Goal: Browse casually: Explore the website without a specific task or goal

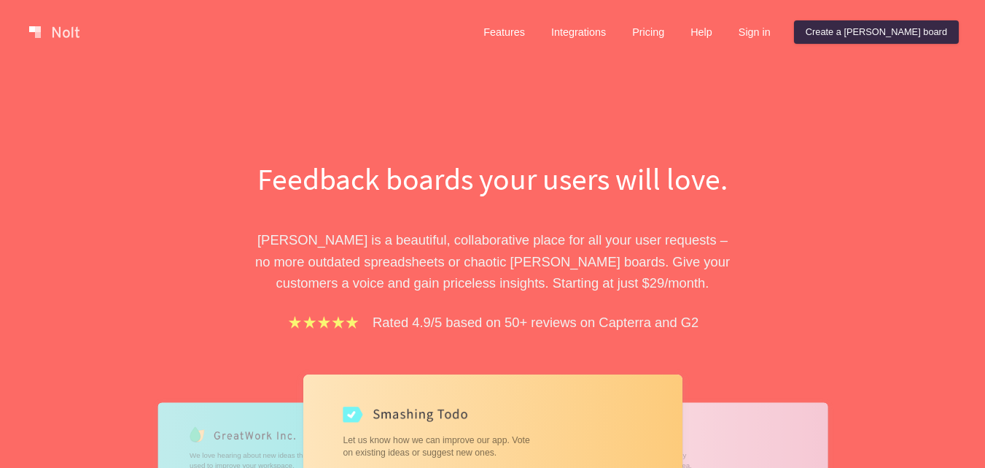
click at [586, 239] on p "[PERSON_NAME] is a beautiful, collaborative place for all your user requests – …" at bounding box center [492, 261] width 503 height 64
click at [586, 238] on p "[PERSON_NAME] is a beautiful, collaborative place for all your user requests – …" at bounding box center [492, 261] width 503 height 64
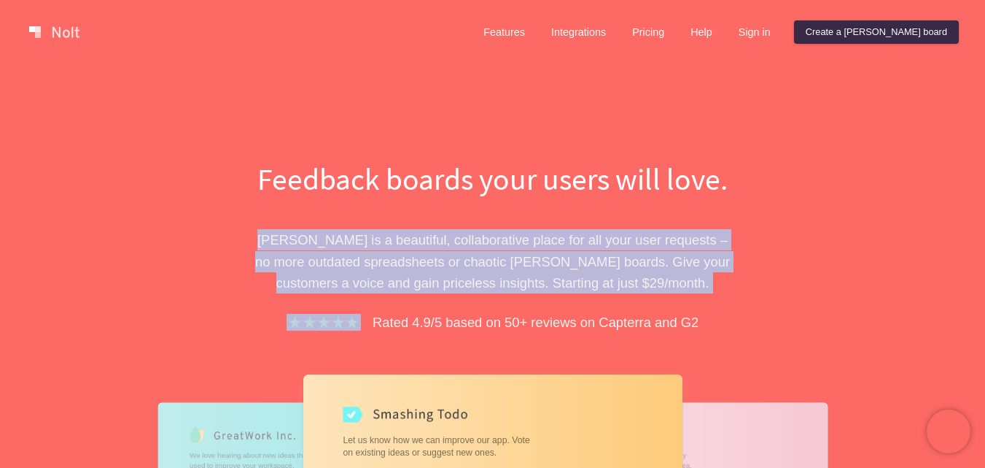
click at [586, 238] on p "[PERSON_NAME] is a beautiful, collaborative place for all your user requests – …" at bounding box center [492, 261] width 503 height 64
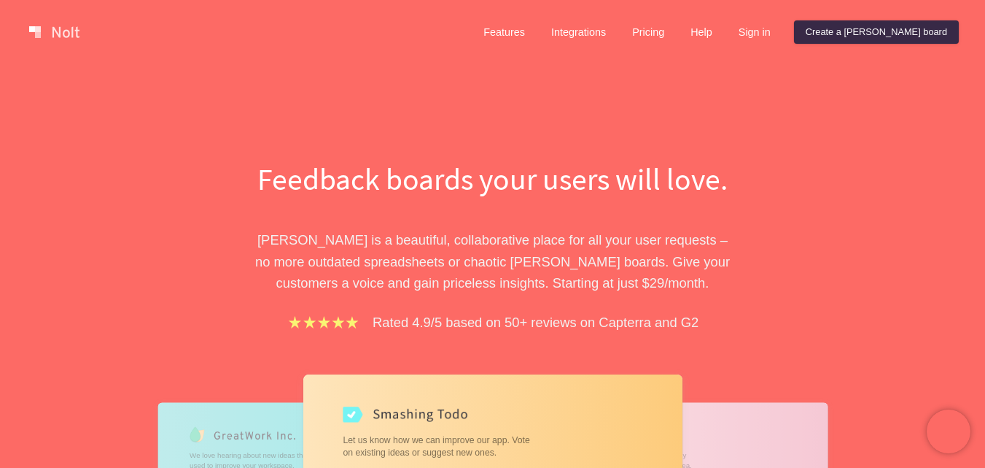
click at [643, 177] on h1 "Feedback boards your users will love." at bounding box center [492, 179] width 503 height 42
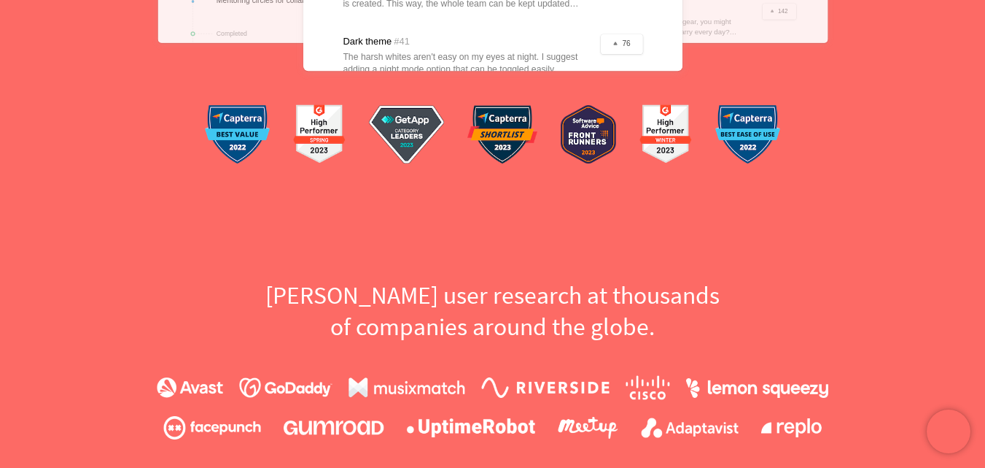
scroll to position [875, 0]
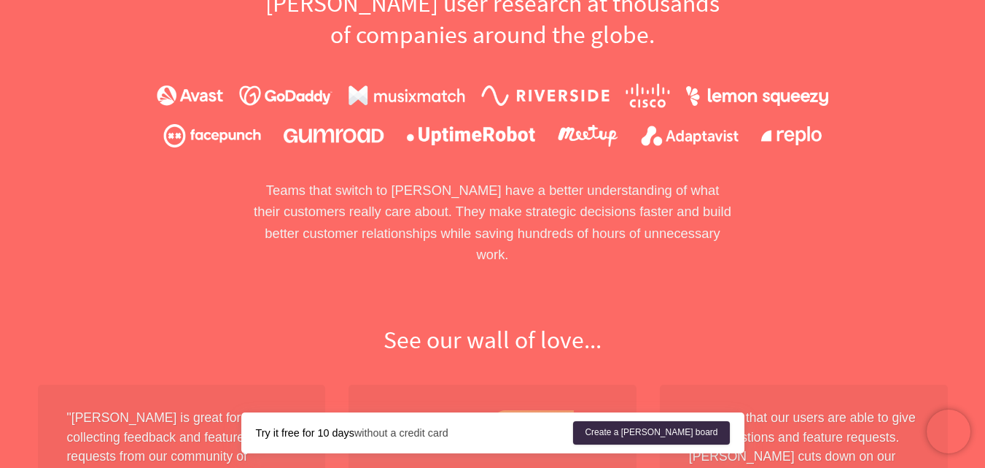
click at [644, 209] on p "Teams that switch to [PERSON_NAME] have a better understanding of what their cu…" at bounding box center [492, 222] width 503 height 86
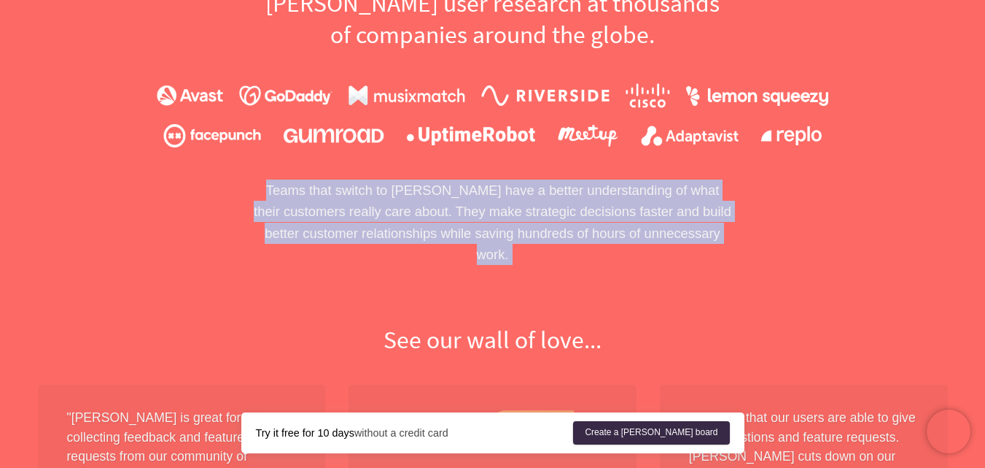
click at [644, 209] on p "Teams that switch to [PERSON_NAME] have a better understanding of what their cu…" at bounding box center [492, 222] width 503 height 86
click at [644, 211] on p "Teams that switch to [PERSON_NAME] have a better understanding of what their cu…" at bounding box center [492, 222] width 503 height 86
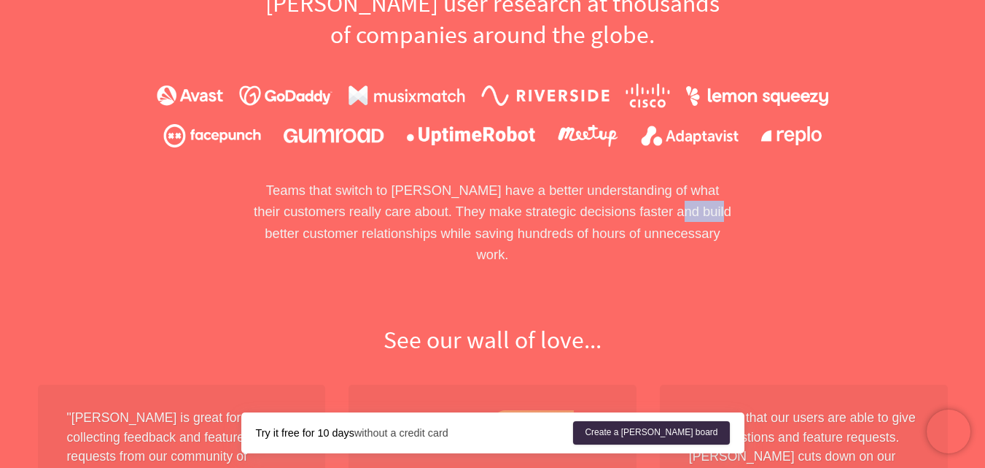
click at [644, 211] on p "Teams that switch to [PERSON_NAME] have a better understanding of what their cu…" at bounding box center [492, 222] width 503 height 86
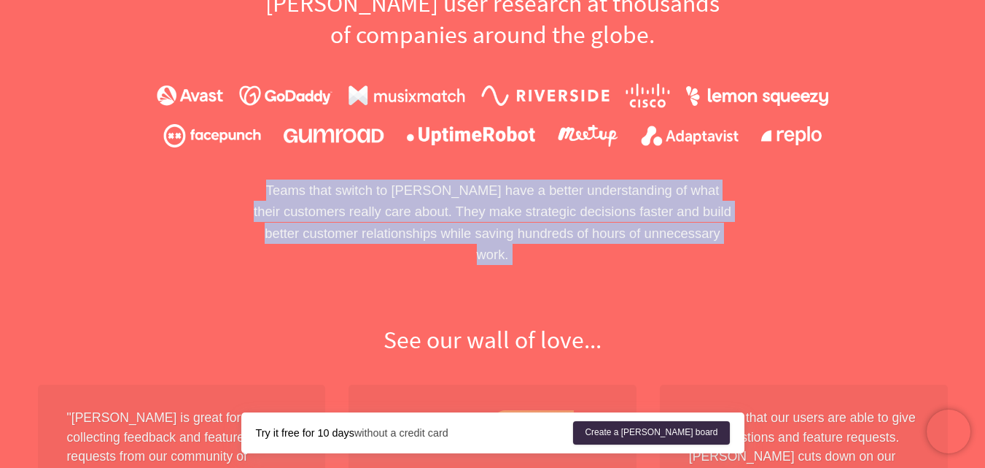
click at [644, 211] on p "Teams that switch to [PERSON_NAME] have a better understanding of what their cu…" at bounding box center [492, 222] width 503 height 86
click at [646, 218] on p "Teams that switch to [PERSON_NAME] have a better understanding of what their cu…" at bounding box center [492, 222] width 503 height 86
click at [646, 219] on p "Teams that switch to [PERSON_NAME] have a better understanding of what their cu…" at bounding box center [492, 222] width 503 height 86
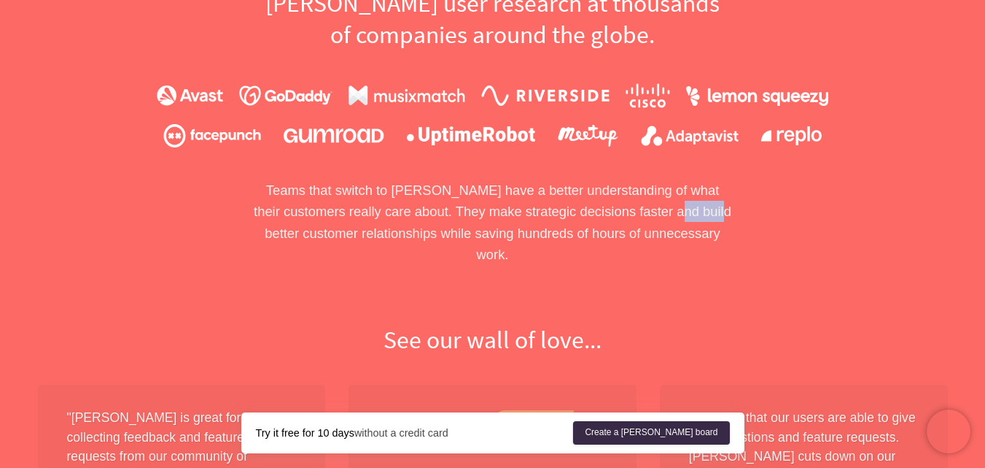
click at [646, 219] on p "Teams that switch to [PERSON_NAME] have a better understanding of what their cu…" at bounding box center [492, 222] width 503 height 86
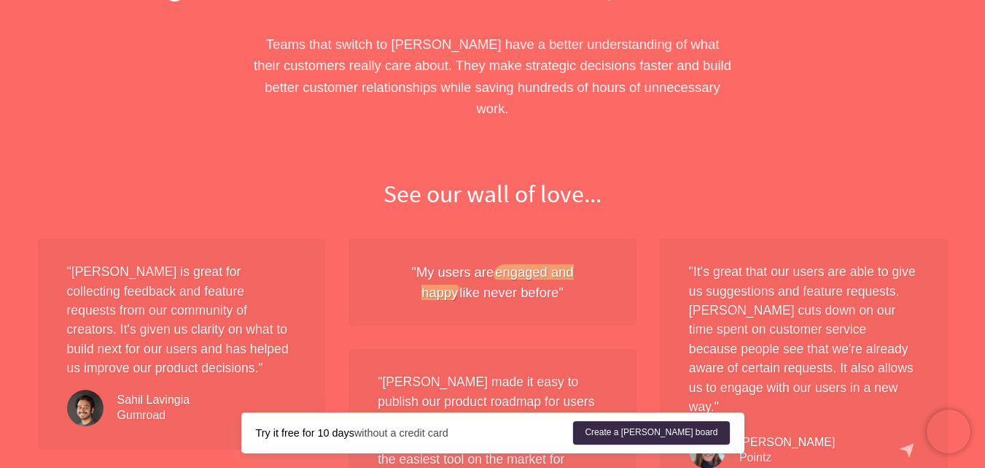
click at [215, 281] on div "" [PERSON_NAME] is great for collecting feedback and feature requests from our …" at bounding box center [182, 344] width 288 height 210
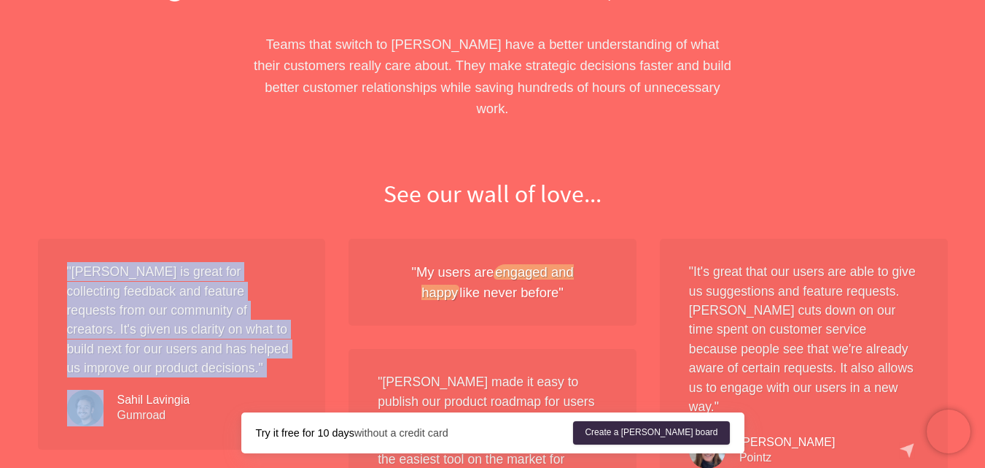
click at [215, 281] on div "" [PERSON_NAME] is great for collecting feedback and feature requests from our …" at bounding box center [182, 344] width 288 height 210
click at [223, 239] on div "" [PERSON_NAME] is great for collecting feedback and feature requests from our …" at bounding box center [182, 344] width 288 height 210
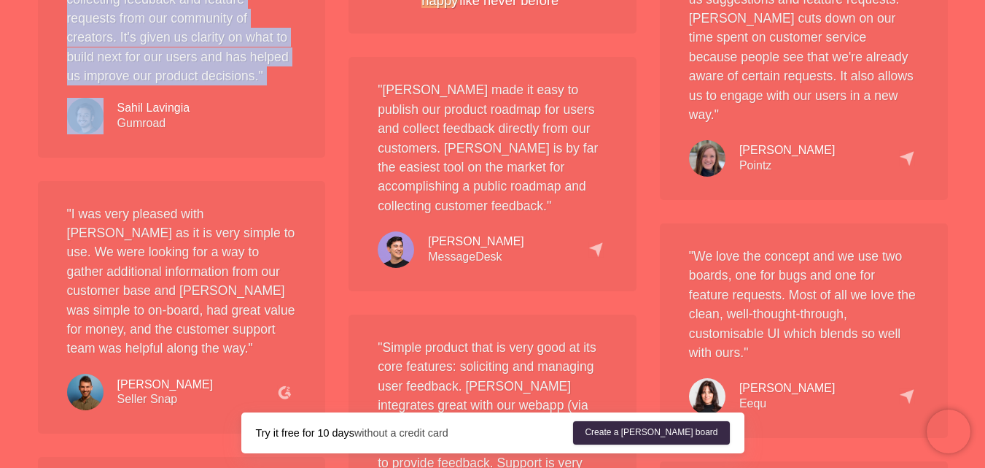
scroll to position [1459, 0]
